Goal: Transaction & Acquisition: Purchase product/service

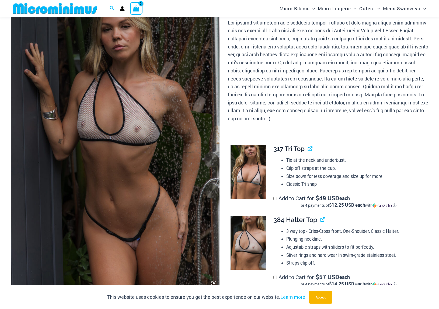
scroll to position [76, 0]
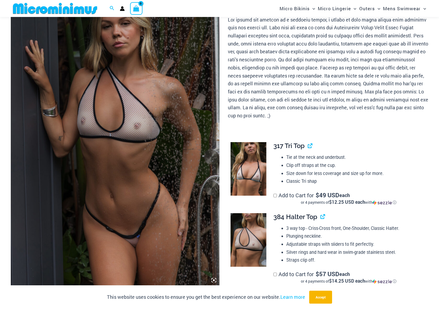
click at [151, 131] on img at bounding box center [115, 129] width 209 height 313
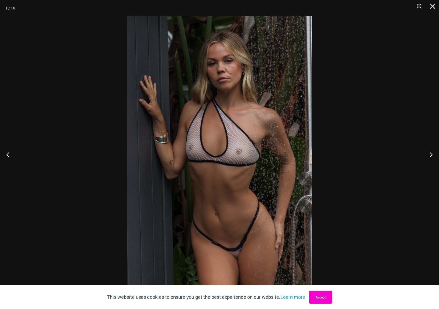
click at [326, 295] on button "Accept" at bounding box center [320, 297] width 23 height 13
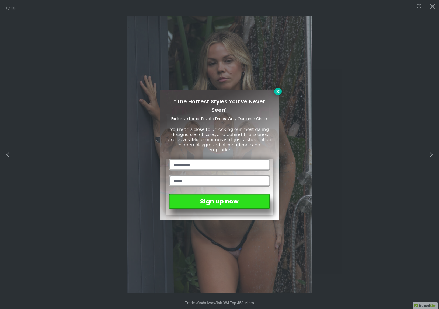
click at [278, 93] on icon at bounding box center [277, 91] width 5 height 5
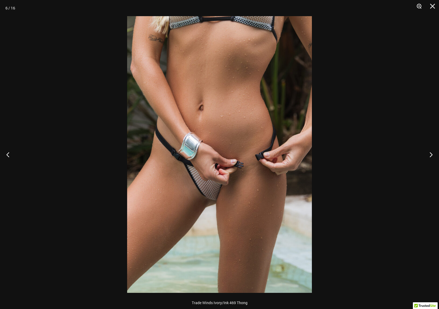
click at [418, 6] on button "Zoom" at bounding box center [416, 8] width 13 height 16
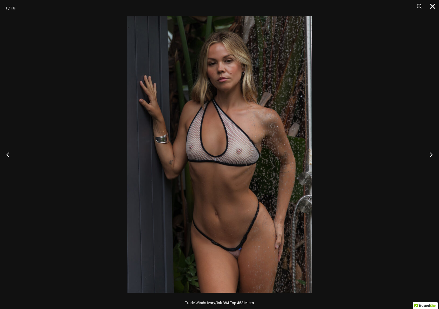
click at [432, 6] on button "Close" at bounding box center [430, 8] width 13 height 16
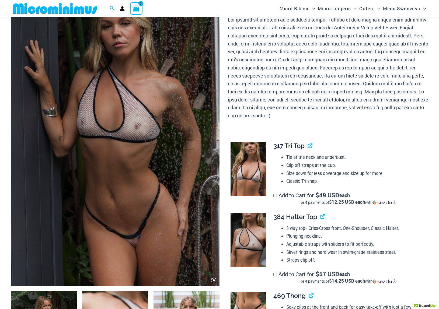
click at [253, 167] on img at bounding box center [249, 169] width 36 height 54
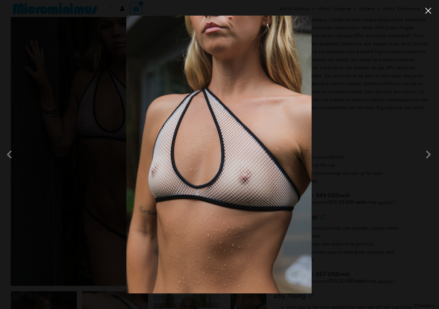
click at [430, 12] on button "Close" at bounding box center [428, 11] width 8 height 8
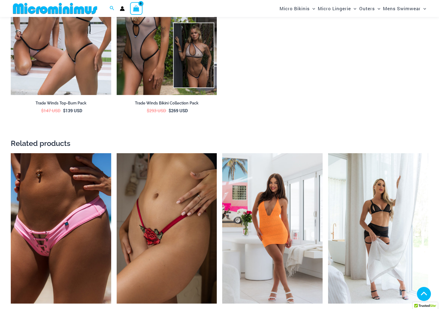
scroll to position [962, 0]
